Goal: Task Accomplishment & Management: Use online tool/utility

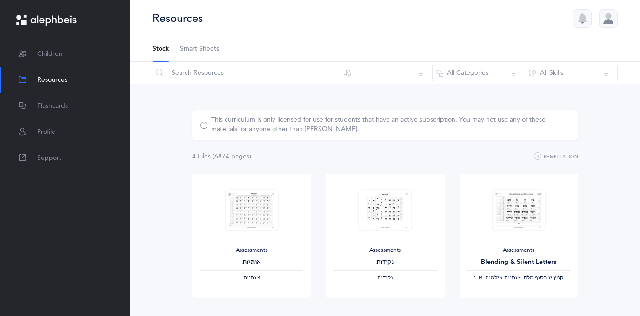
click at [37, 103] on link "Flashcards" at bounding box center [65, 106] width 130 height 26
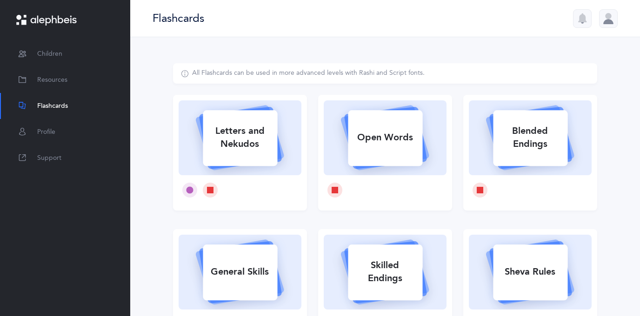
click at [239, 137] on div "Letters and Nekudos" at bounding box center [240, 137] width 74 height 37
select select
select select "single"
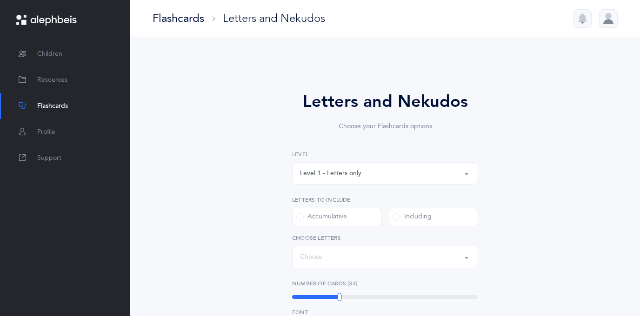
select select "27"
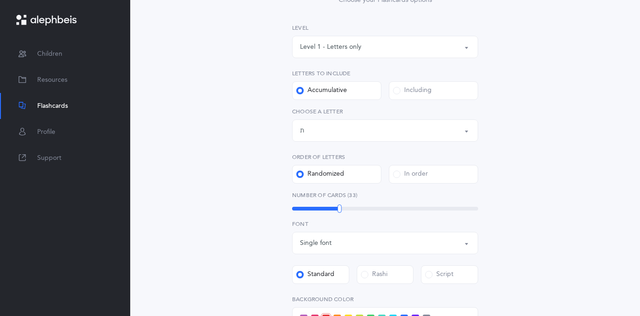
scroll to position [129, 0]
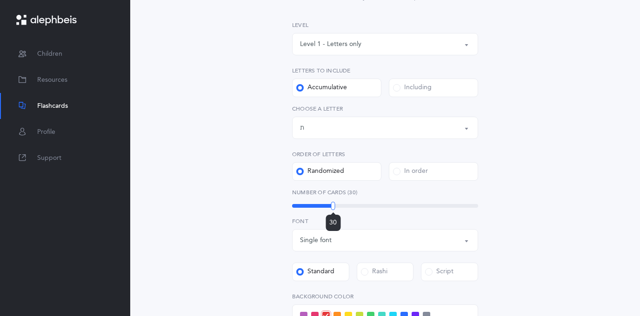
drag, startPoint x: 341, startPoint y: 206, endPoint x: 333, endPoint y: 206, distance: 8.4
click at [333, 206] on div at bounding box center [333, 206] width 4 height 8
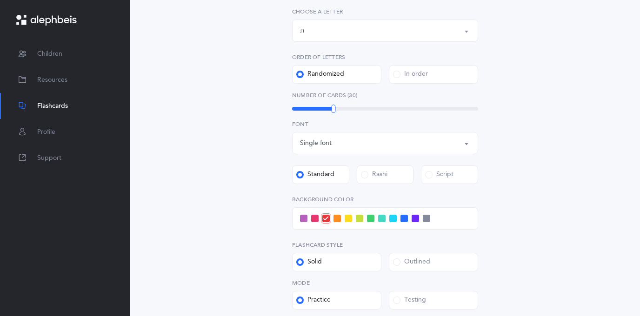
scroll to position [227, 0]
click at [370, 216] on span at bounding box center [370, 217] width 7 height 7
click at [0, 0] on input "checkbox" at bounding box center [0, 0] width 0 height 0
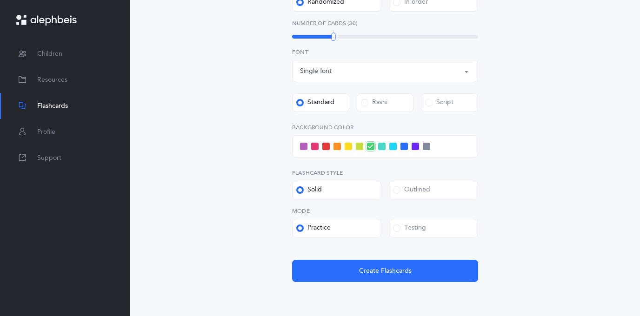
scroll to position [339, 0]
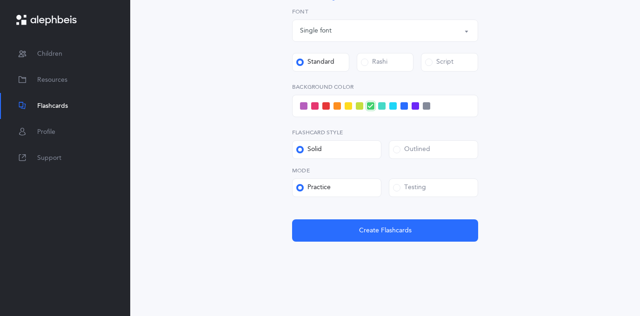
click at [416, 141] on label "Outlined" at bounding box center [433, 149] width 89 height 19
click at [0, 0] on input "Outlined" at bounding box center [0, 0] width 0 height 0
click at [413, 190] on div "Testing" at bounding box center [409, 187] width 33 height 9
click at [0, 0] on input "Testing" at bounding box center [0, 0] width 0 height 0
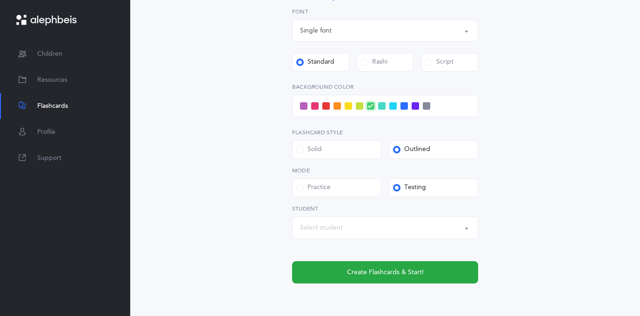
click at [301, 222] on div "Select student" at bounding box center [385, 228] width 170 height 16
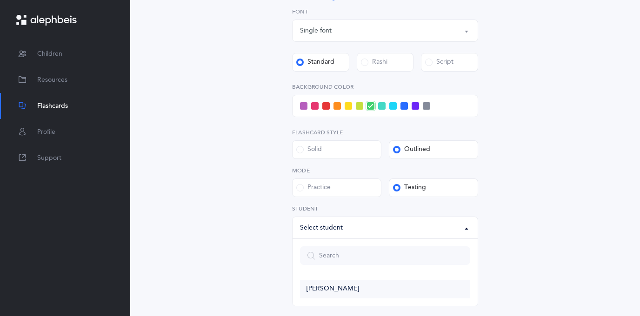
click at [329, 289] on span "[PERSON_NAME]" at bounding box center [333, 289] width 53 height 8
select select "14313"
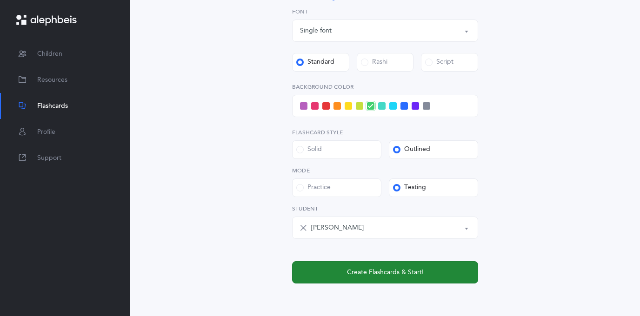
click at [360, 271] on span "Create Flashcards & Start!" at bounding box center [385, 273] width 77 height 10
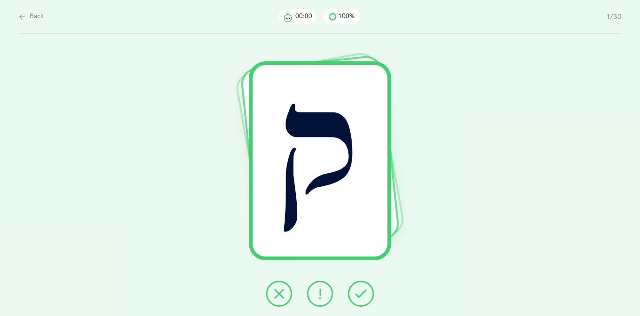
scroll to position [0, 0]
click at [365, 293] on icon at bounding box center [360, 293] width 11 height 11
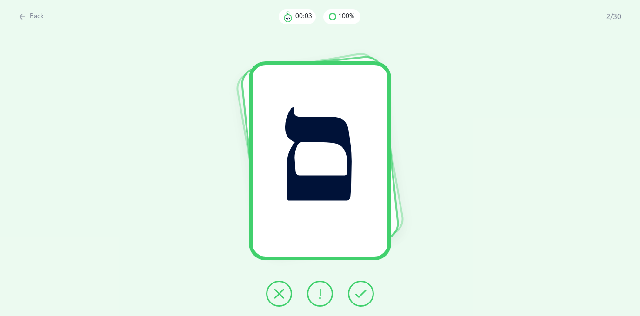
click at [364, 293] on icon at bounding box center [360, 293] width 11 height 11
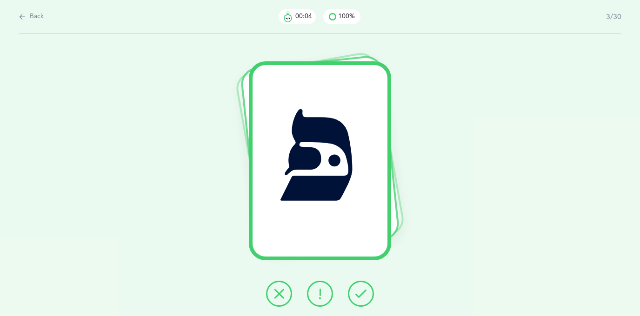
click at [364, 293] on icon at bounding box center [360, 293] width 11 height 11
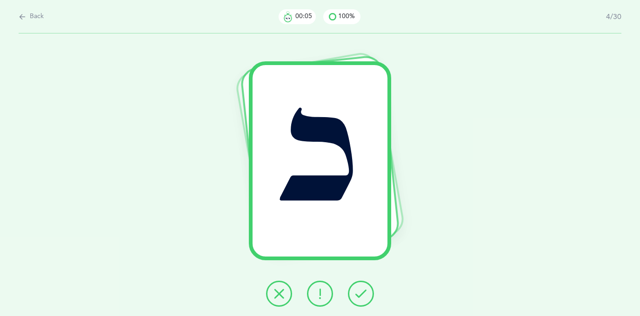
click at [365, 293] on icon at bounding box center [360, 293] width 11 height 11
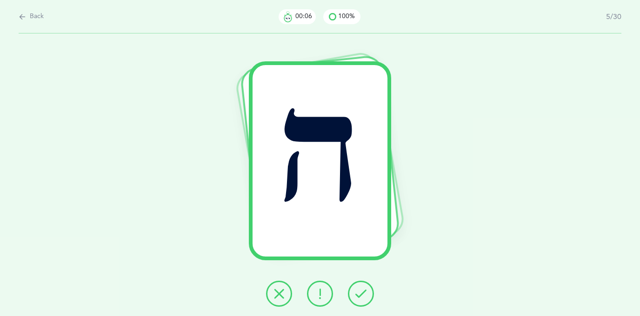
click at [365, 293] on icon at bounding box center [360, 293] width 11 height 11
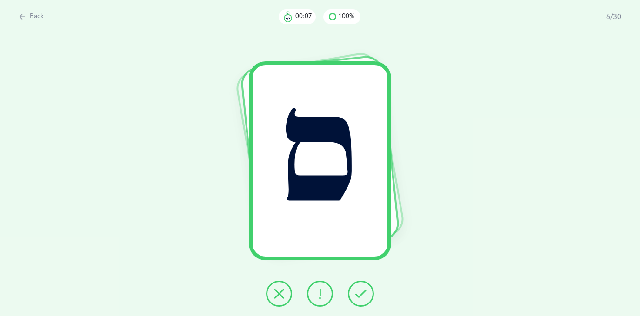
click at [365, 293] on icon at bounding box center [360, 293] width 11 height 11
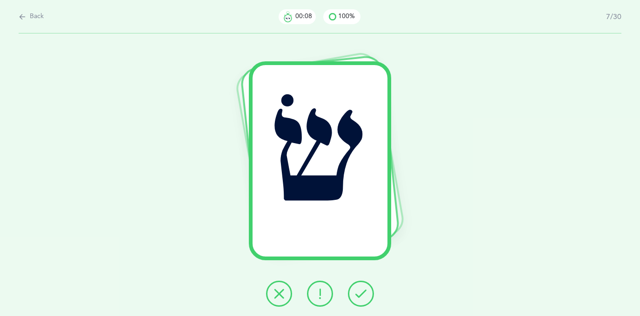
click at [365, 293] on icon at bounding box center [360, 293] width 11 height 11
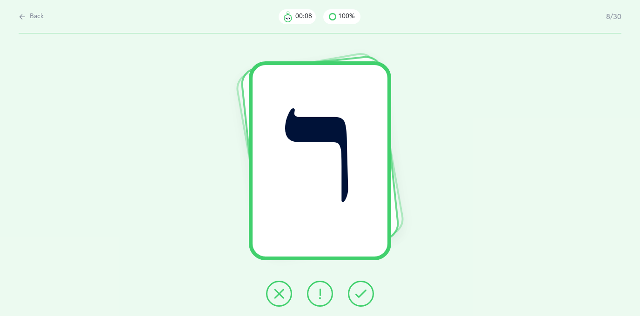
click at [365, 293] on icon at bounding box center [360, 293] width 11 height 11
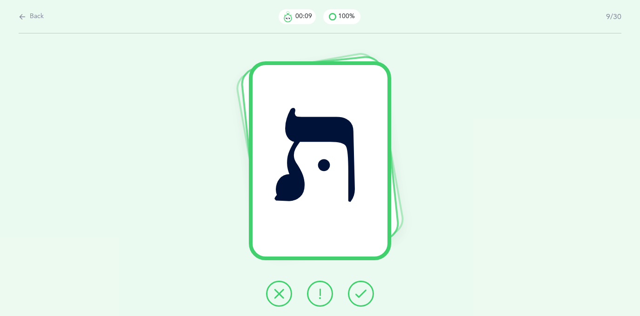
click at [365, 293] on icon at bounding box center [360, 293] width 11 height 11
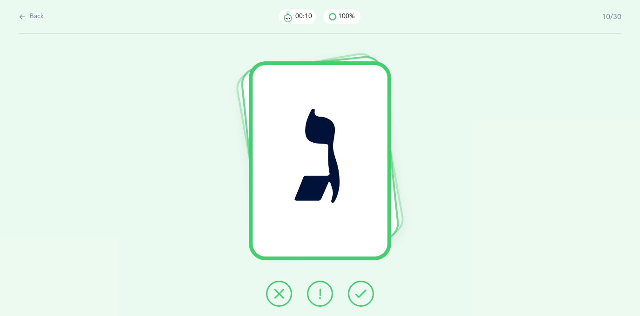
click at [365, 293] on icon at bounding box center [360, 293] width 11 height 11
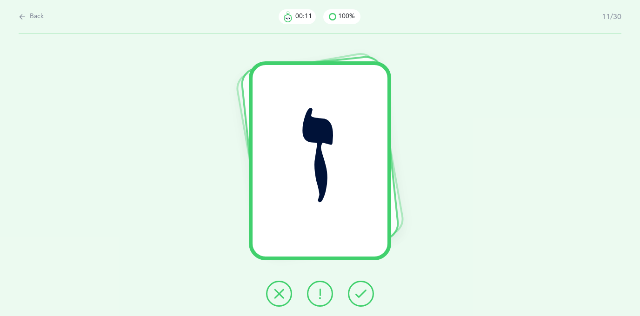
click at [365, 293] on icon at bounding box center [360, 293] width 11 height 11
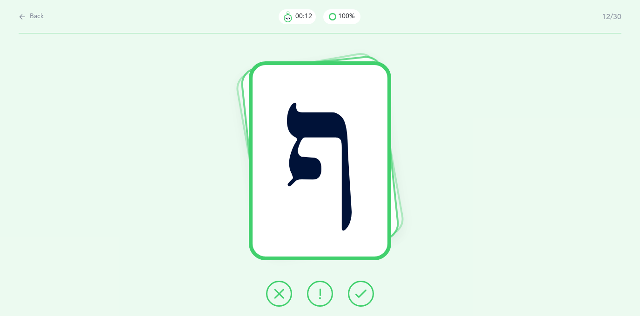
click at [364, 291] on icon at bounding box center [360, 293] width 11 height 11
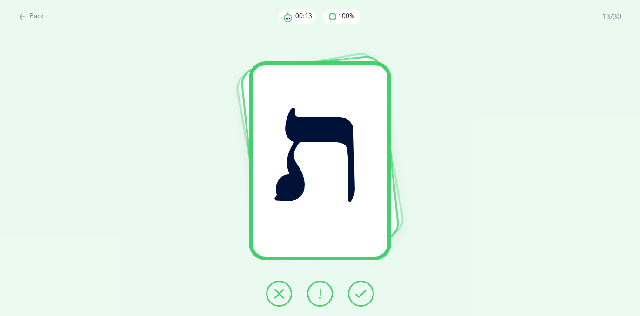
click at [363, 291] on icon at bounding box center [360, 293] width 11 height 11
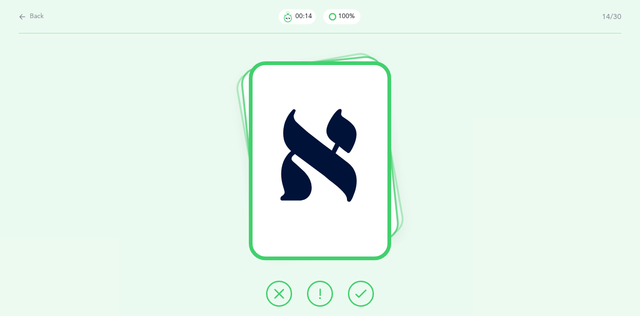
click at [366, 293] on icon at bounding box center [360, 293] width 11 height 11
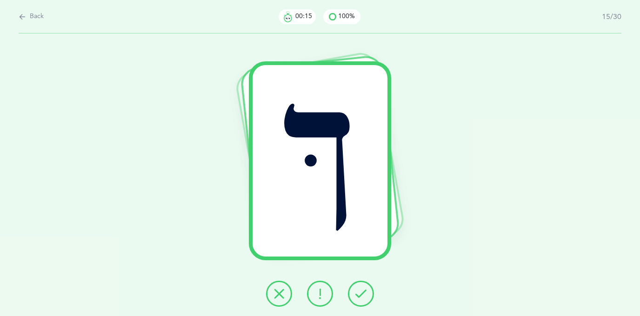
click at [366, 293] on icon at bounding box center [360, 293] width 11 height 11
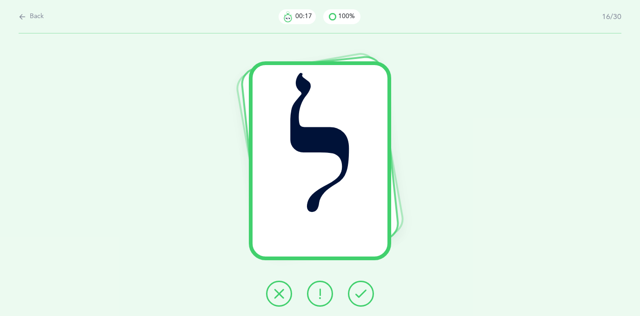
click at [366, 293] on icon at bounding box center [360, 293] width 11 height 11
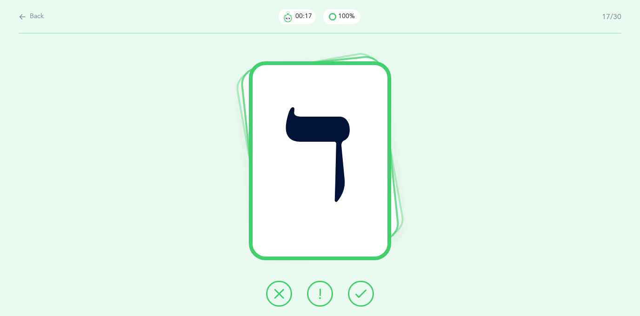
click at [365, 291] on icon at bounding box center [360, 293] width 11 height 11
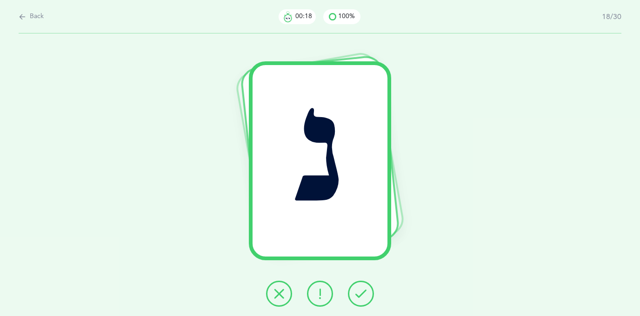
click at [365, 290] on icon at bounding box center [360, 293] width 11 height 11
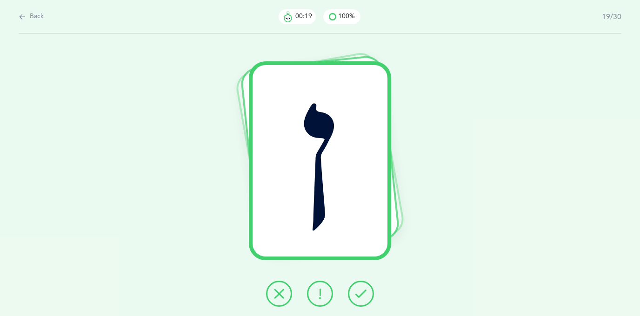
click at [365, 289] on icon at bounding box center [360, 293] width 11 height 11
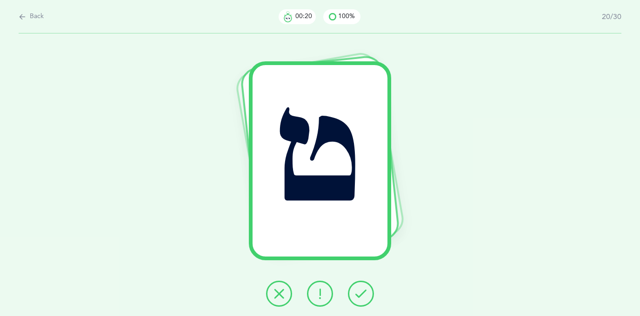
click at [364, 289] on icon at bounding box center [360, 293] width 11 height 11
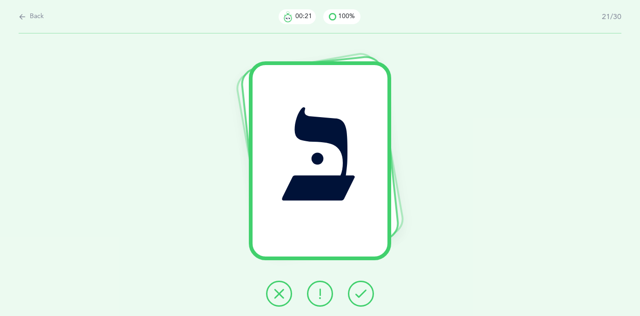
click at [364, 290] on icon at bounding box center [360, 293] width 11 height 11
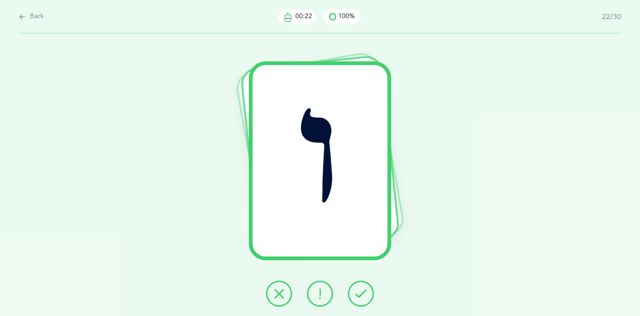
click at [364, 289] on icon at bounding box center [360, 293] width 11 height 11
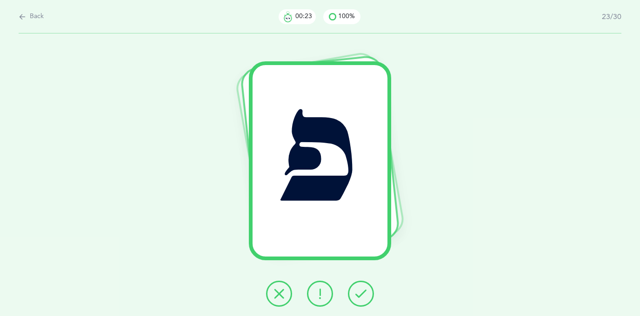
click at [363, 288] on icon at bounding box center [360, 293] width 11 height 11
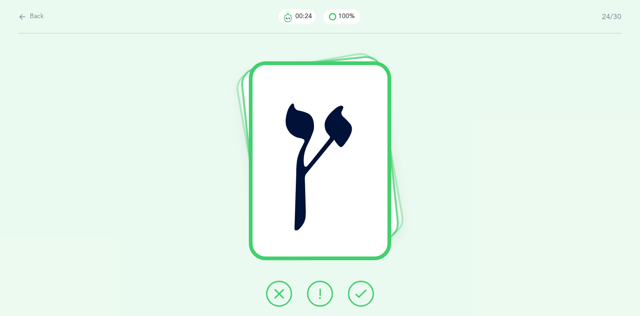
click at [363, 289] on icon at bounding box center [360, 293] width 11 height 11
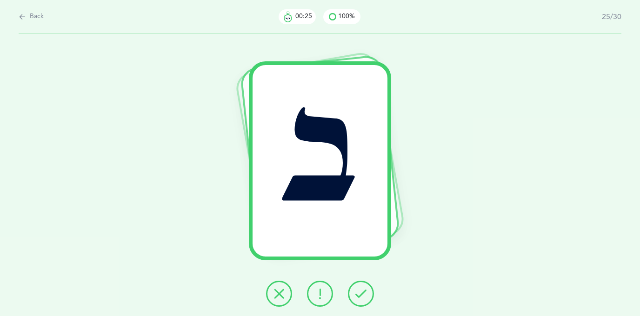
drag, startPoint x: 363, startPoint y: 289, endPoint x: 363, endPoint y: 296, distance: 7.0
click at [363, 289] on icon at bounding box center [360, 293] width 11 height 11
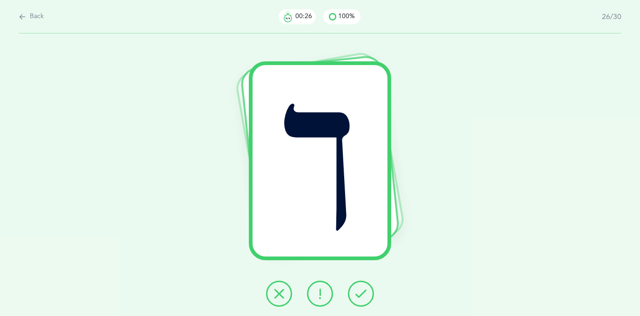
click at [363, 297] on icon at bounding box center [360, 293] width 11 height 11
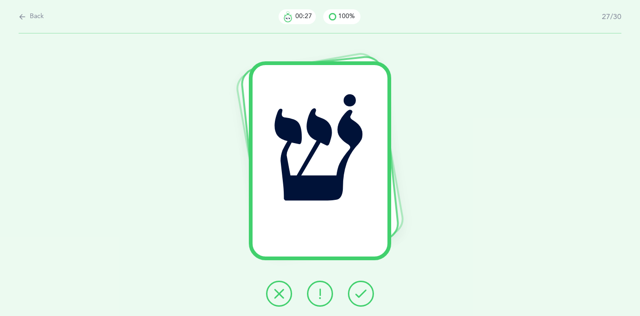
click at [363, 297] on icon at bounding box center [360, 293] width 11 height 11
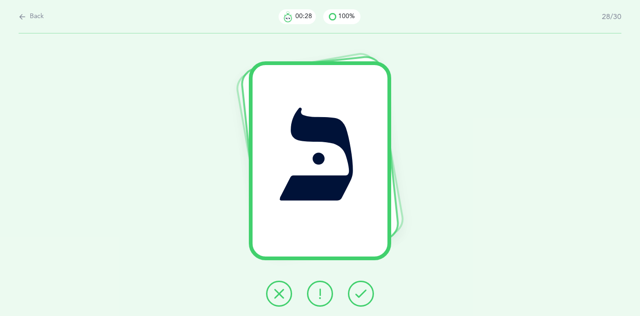
click at [363, 297] on icon at bounding box center [360, 293] width 11 height 11
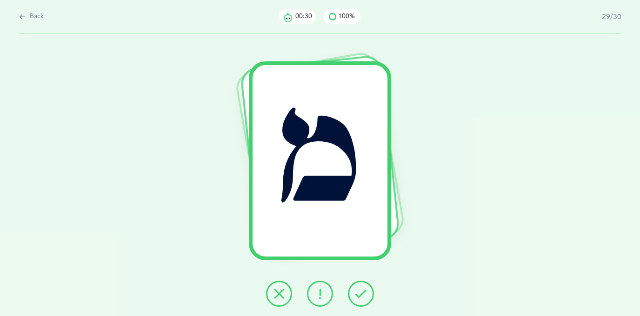
click at [363, 297] on icon at bounding box center [360, 293] width 11 height 11
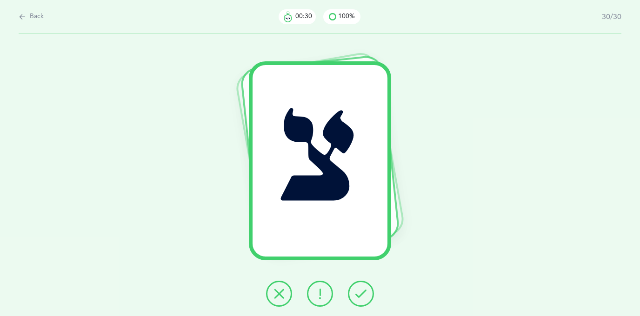
click at [363, 297] on icon at bounding box center [360, 293] width 11 height 11
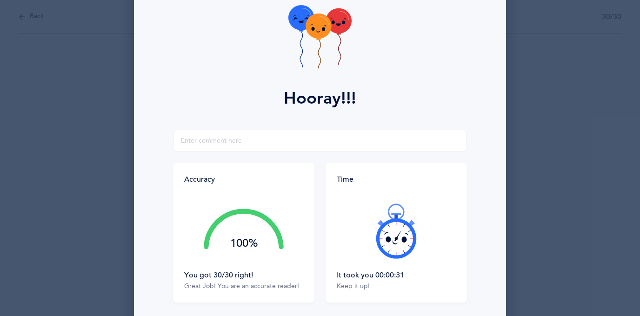
scroll to position [127, 0]
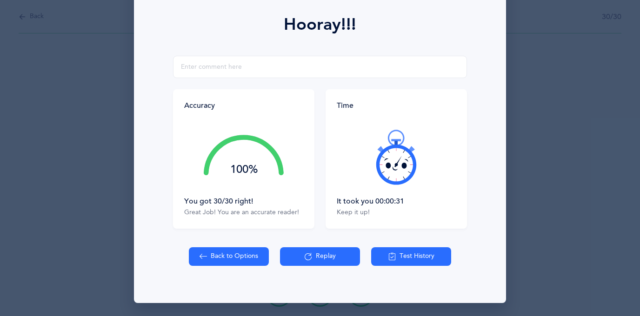
click at [242, 253] on button "Back to Options" at bounding box center [229, 256] width 80 height 19
select select "27"
select select "single"
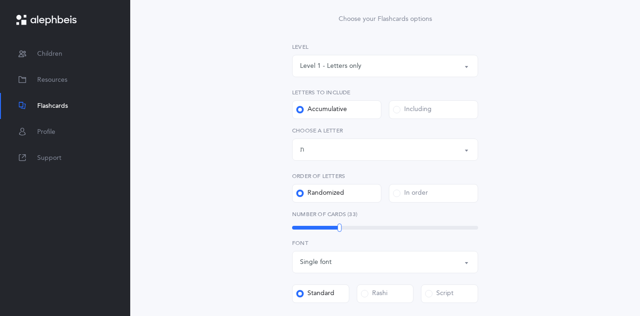
scroll to position [110, 0]
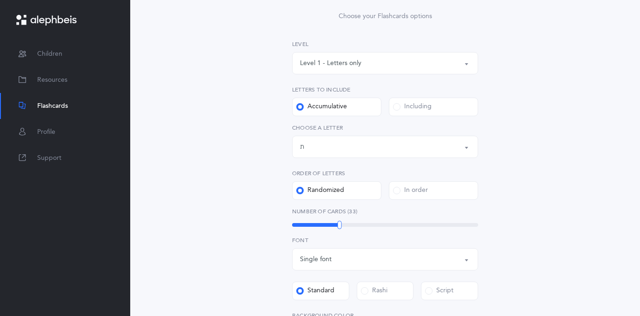
click at [468, 64] on button "Level 1 - Letters only" at bounding box center [385, 63] width 186 height 22
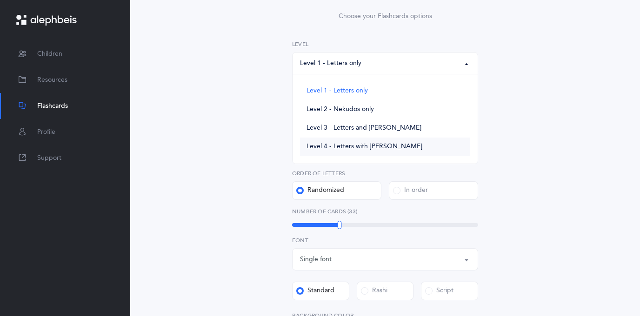
click at [392, 145] on span "Level 4 - Letters with [PERSON_NAME]" at bounding box center [365, 147] width 116 height 8
select select "4"
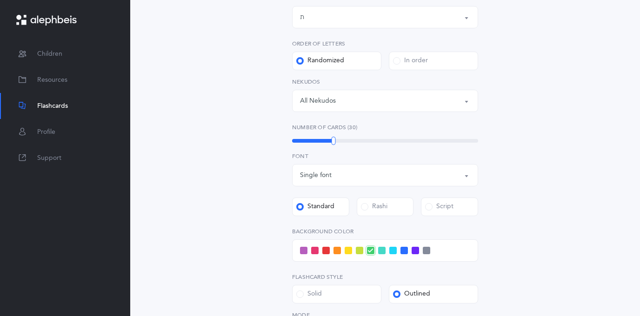
scroll to position [241, 0]
click at [380, 247] on span at bounding box center [381, 249] width 7 height 7
click at [0, 0] on input "checkbox" at bounding box center [0, 0] width 0 height 0
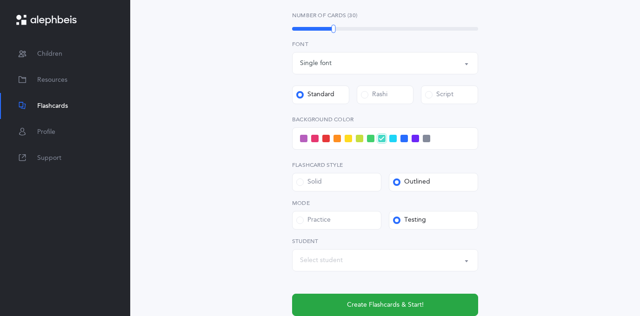
scroll to position [353, 0]
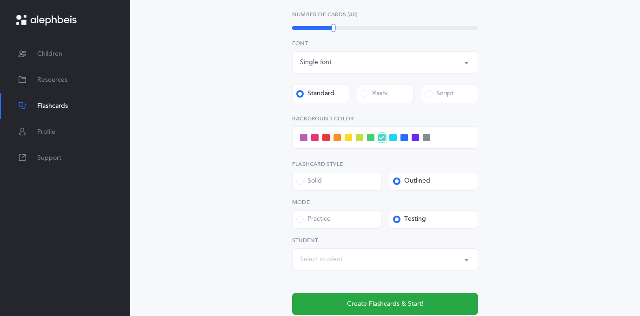
click at [301, 256] on div "Select student" at bounding box center [321, 260] width 43 height 10
click at [332, 230] on span "[PERSON_NAME]" at bounding box center [333, 231] width 53 height 8
select select "14313"
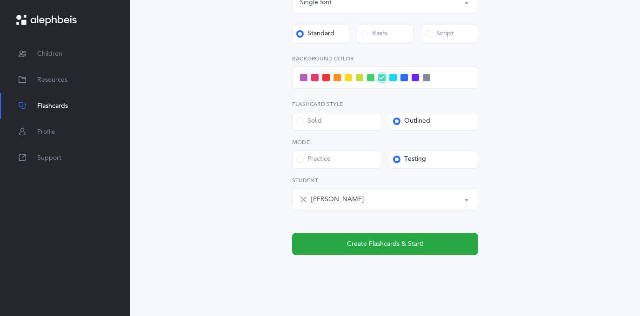
scroll to position [418, 0]
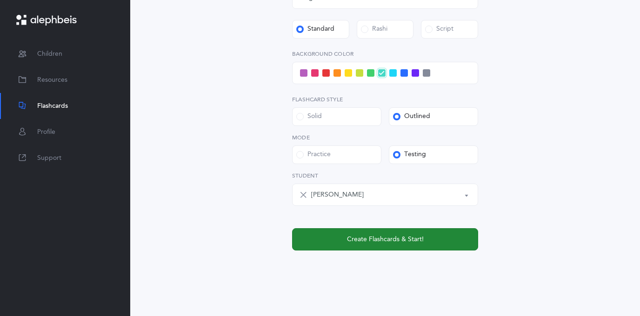
click at [371, 242] on span "Create Flashcards & Start!" at bounding box center [385, 240] width 77 height 10
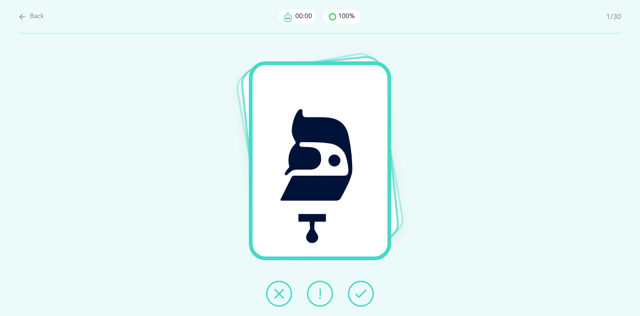
scroll to position [0, 0]
click at [360, 285] on button at bounding box center [361, 294] width 26 height 26
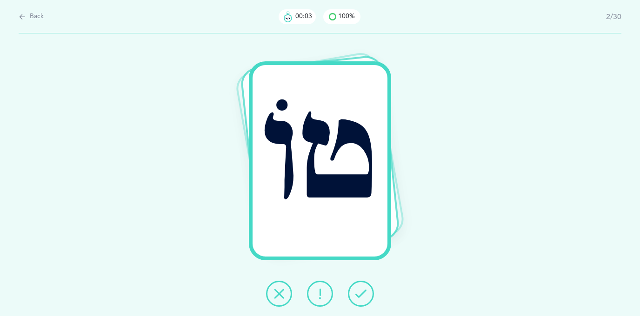
click at [360, 285] on button at bounding box center [361, 294] width 26 height 26
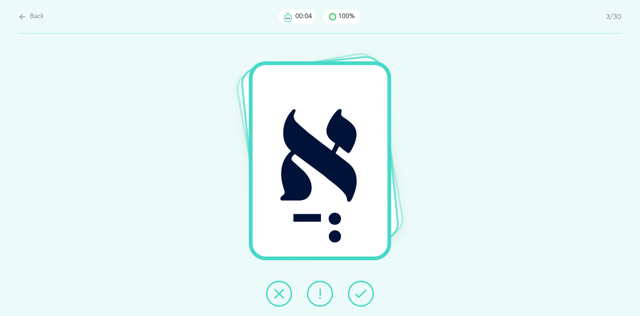
click at [360, 285] on button at bounding box center [361, 294] width 26 height 26
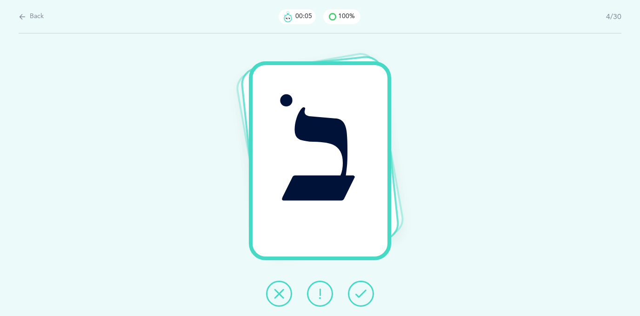
click at [360, 284] on button at bounding box center [361, 294] width 26 height 26
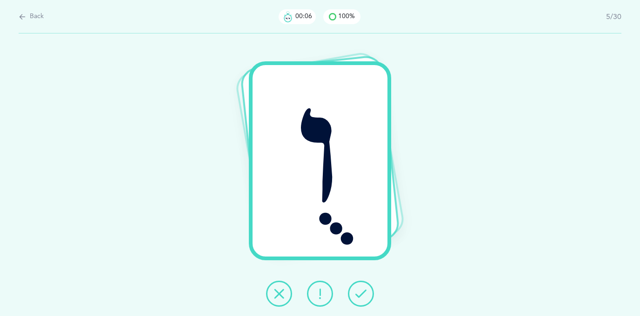
click at [360, 284] on button at bounding box center [361, 294] width 26 height 26
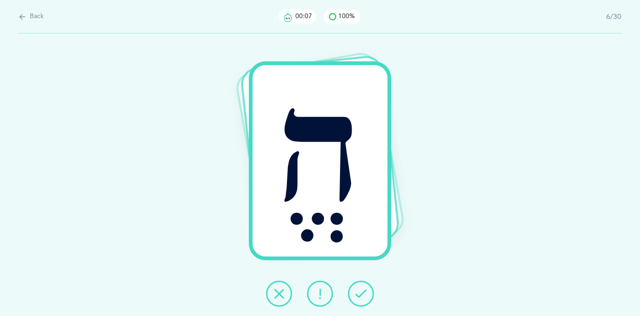
click at [360, 284] on button at bounding box center [361, 294] width 26 height 26
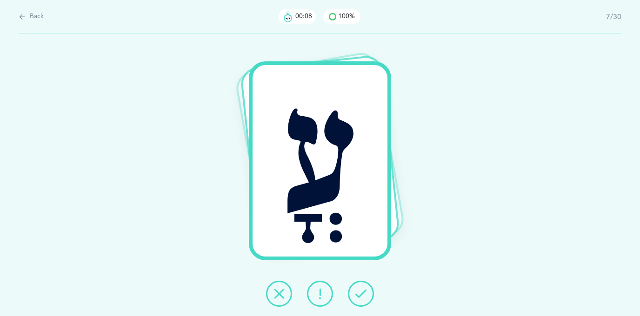
click at [360, 284] on button at bounding box center [361, 294] width 26 height 26
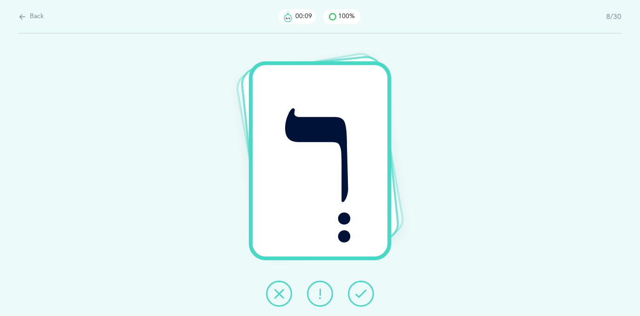
click at [360, 284] on button at bounding box center [361, 294] width 26 height 26
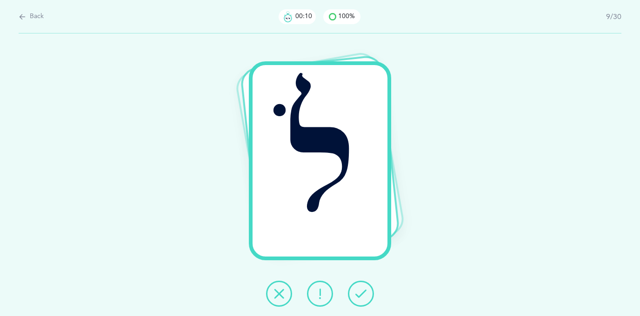
click at [361, 284] on button at bounding box center [361, 294] width 26 height 26
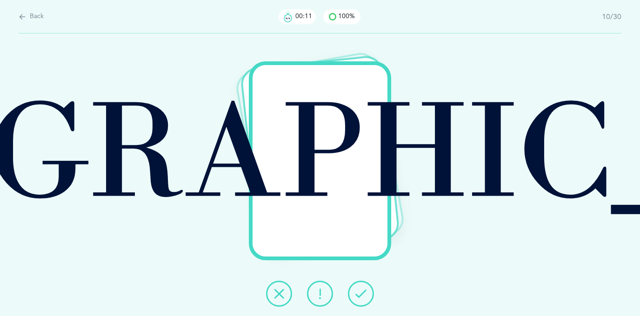
click at [361, 284] on button at bounding box center [361, 294] width 26 height 26
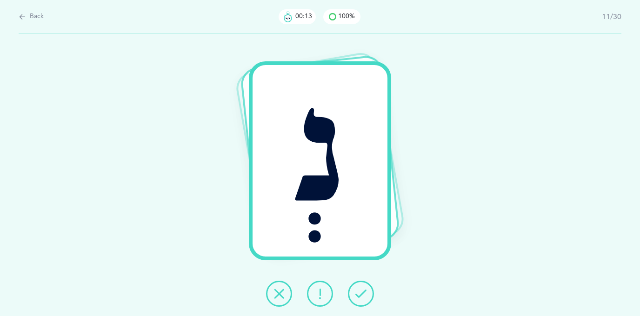
click at [361, 285] on button at bounding box center [361, 294] width 26 height 26
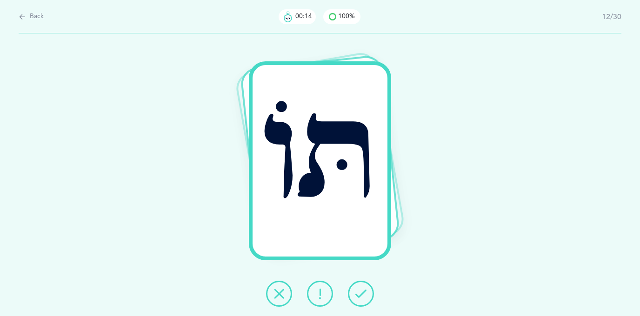
click at [361, 285] on button at bounding box center [361, 294] width 26 height 26
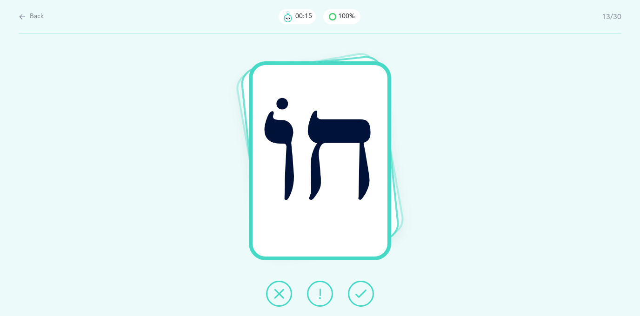
click at [361, 284] on button at bounding box center [361, 294] width 26 height 26
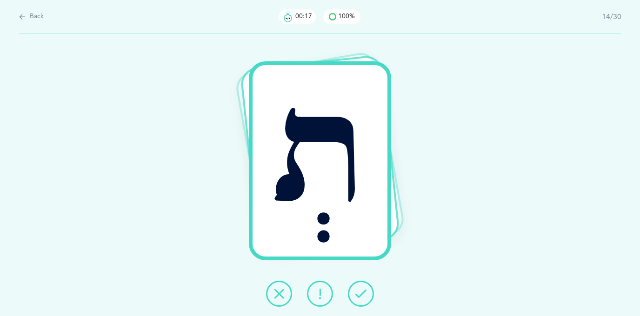
click at [360, 285] on button at bounding box center [361, 294] width 26 height 26
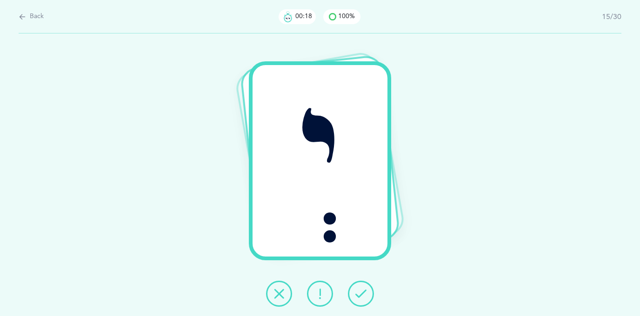
click at [360, 287] on button at bounding box center [361, 294] width 26 height 26
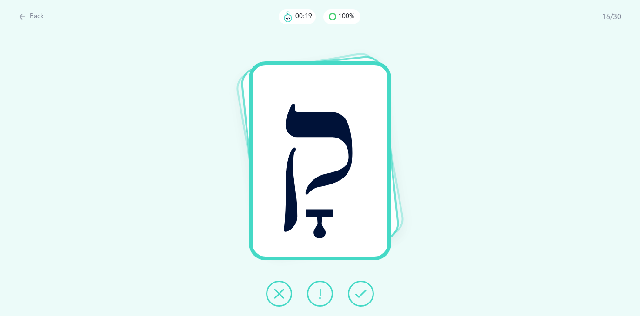
click at [360, 287] on button at bounding box center [361, 294] width 26 height 26
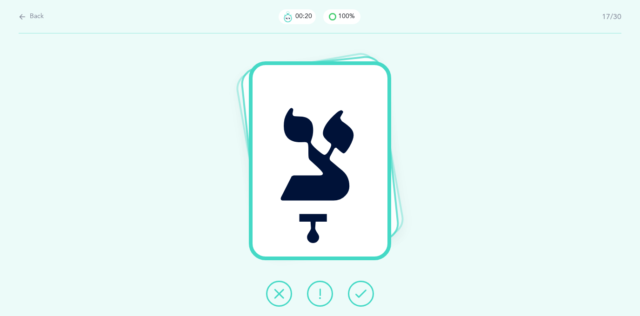
click at [360, 287] on button at bounding box center [361, 294] width 26 height 26
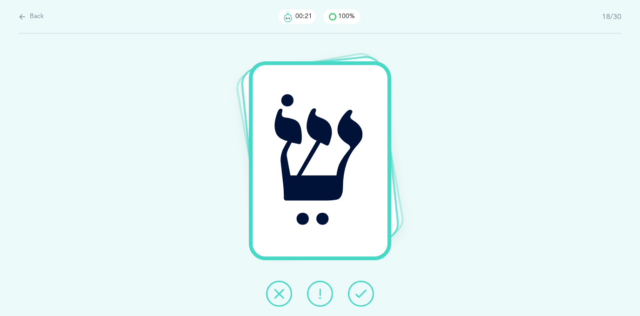
click at [360, 287] on button at bounding box center [361, 294] width 26 height 26
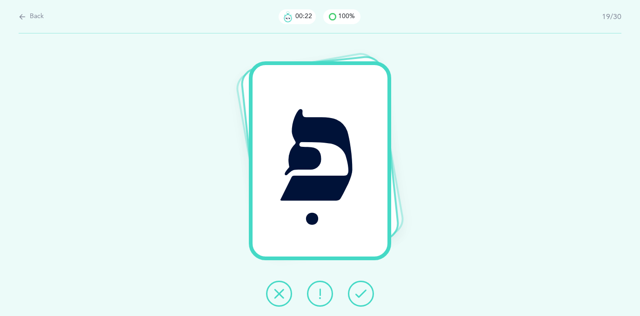
click at [360, 287] on button at bounding box center [361, 294] width 26 height 26
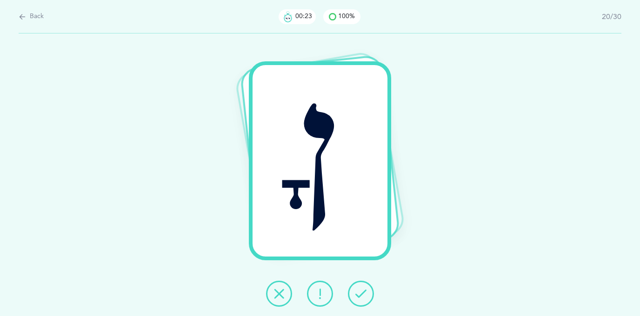
click at [360, 287] on button at bounding box center [361, 294] width 26 height 26
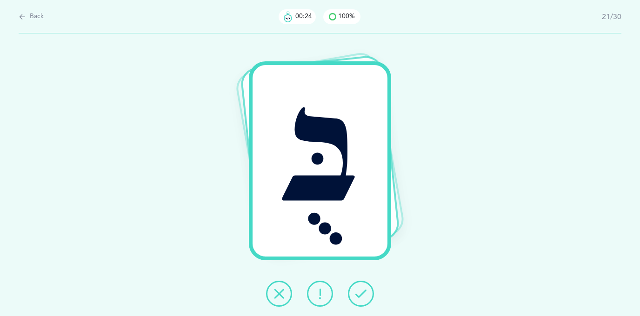
click at [360, 287] on button at bounding box center [361, 294] width 26 height 26
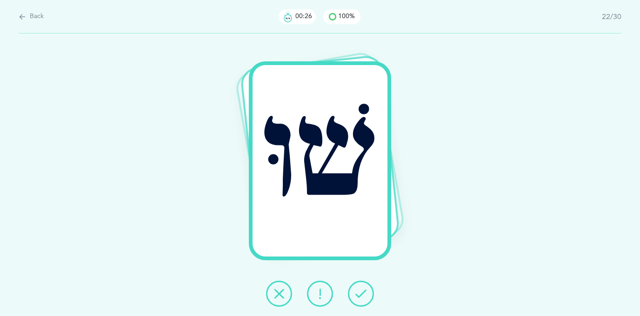
click at [360, 288] on button at bounding box center [361, 294] width 26 height 26
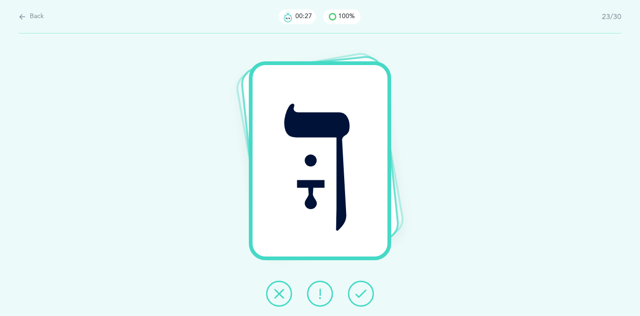
click at [360, 288] on button at bounding box center [361, 294] width 26 height 26
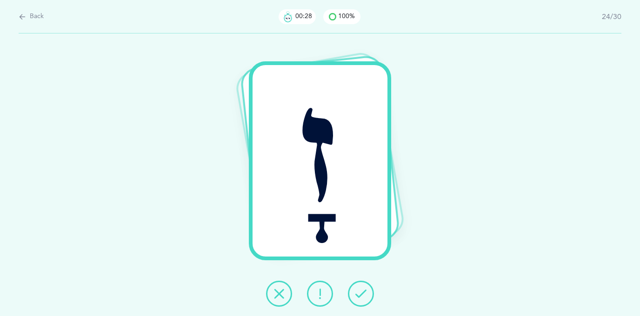
click at [359, 288] on button at bounding box center [361, 294] width 26 height 26
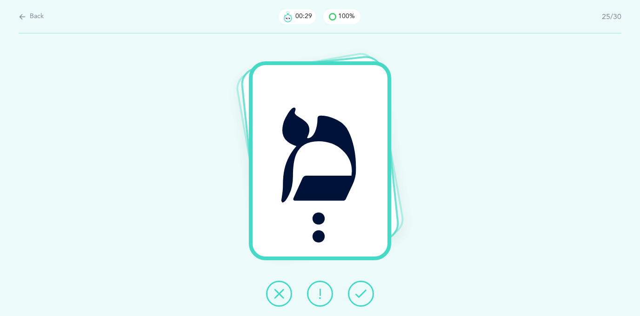
click at [359, 288] on button at bounding box center [361, 294] width 26 height 26
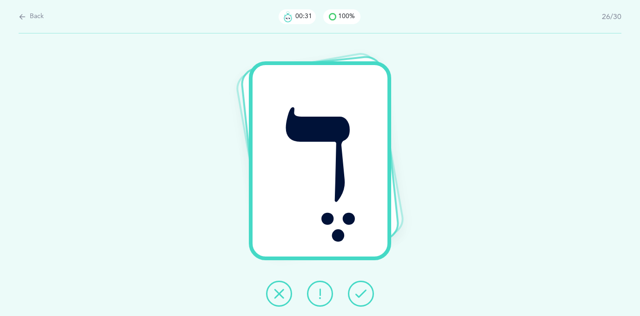
click at [359, 287] on button at bounding box center [361, 294] width 26 height 26
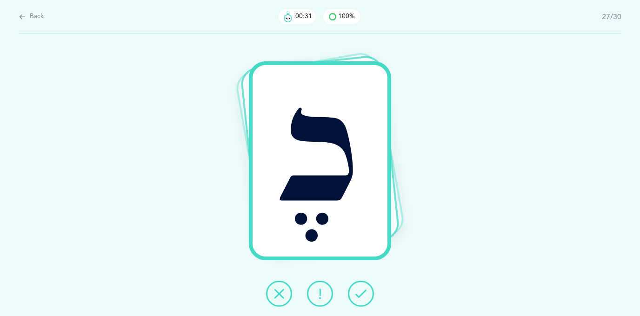
click at [359, 287] on button at bounding box center [361, 294] width 26 height 26
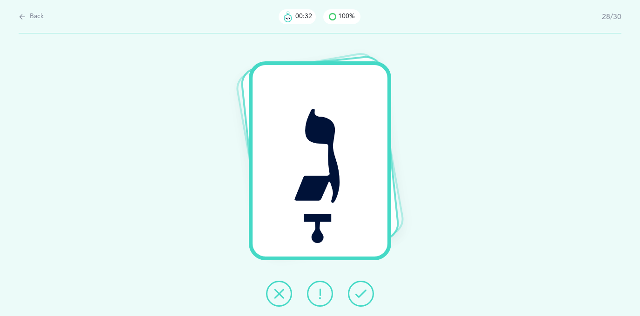
click at [359, 287] on button at bounding box center [361, 294] width 26 height 26
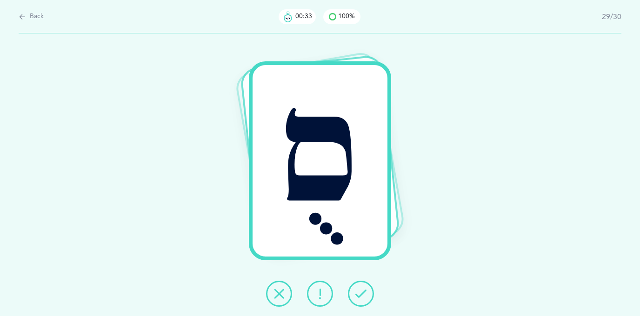
click at [359, 287] on button at bounding box center [361, 294] width 26 height 26
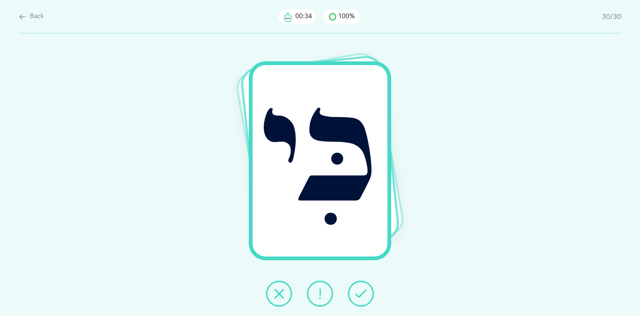
click at [359, 287] on button at bounding box center [361, 294] width 26 height 26
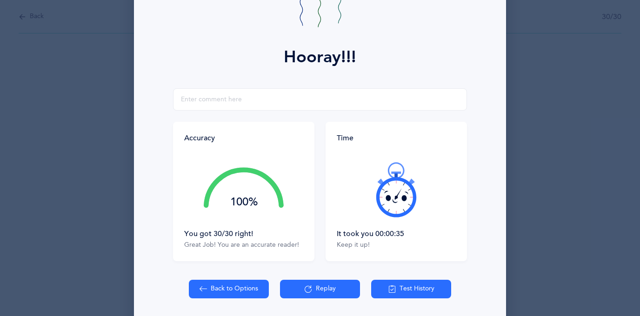
scroll to position [127, 0]
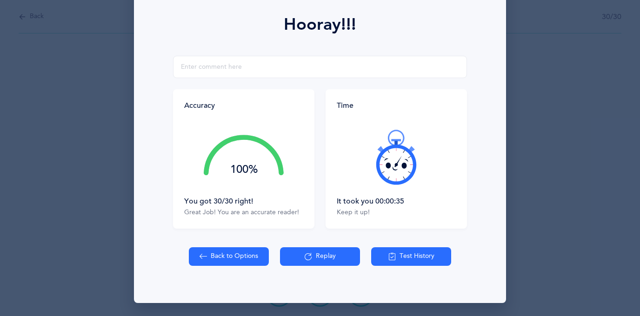
click at [233, 257] on button "Back to Options" at bounding box center [229, 256] width 80 height 19
select select "4"
select select "27"
select select "single"
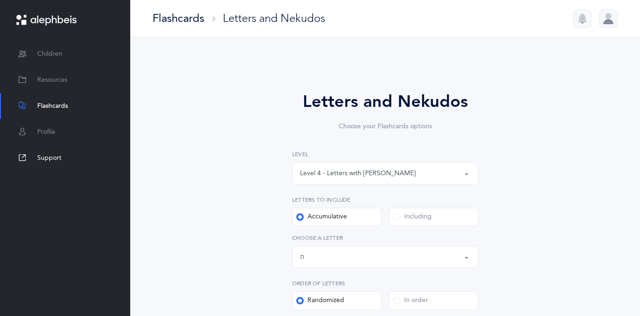
click at [53, 162] on span "Support" at bounding box center [49, 158] width 24 height 10
